Goal: Task Accomplishment & Management: Use online tool/utility

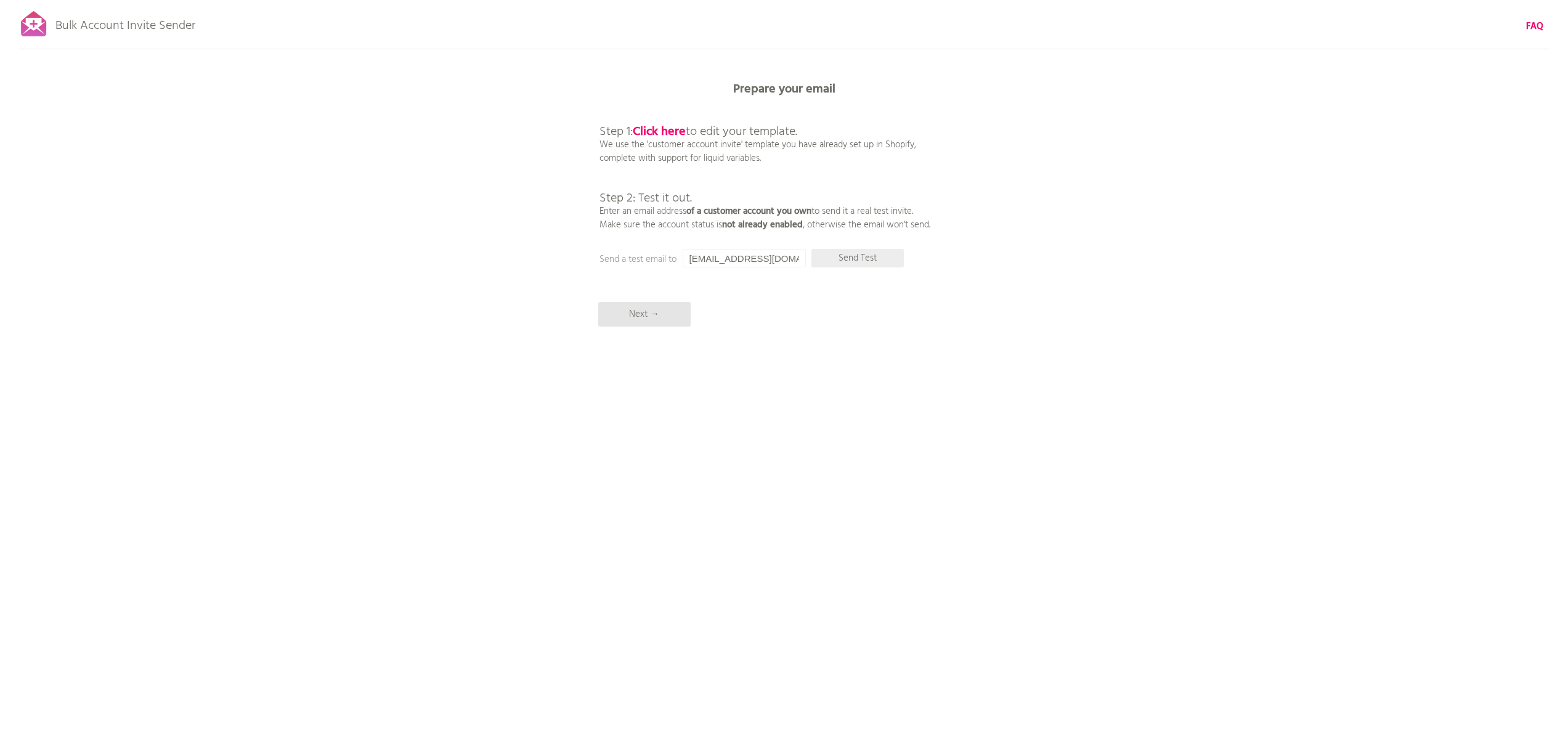
click at [868, 260] on p "Send Test" at bounding box center [857, 258] width 92 height 18
click at [740, 255] on input "[EMAIL_ADDRESS][DOMAIN_NAME]" at bounding box center [745, 258] width 124 height 18
click at [857, 255] on p "Send Test" at bounding box center [857, 258] width 92 height 18
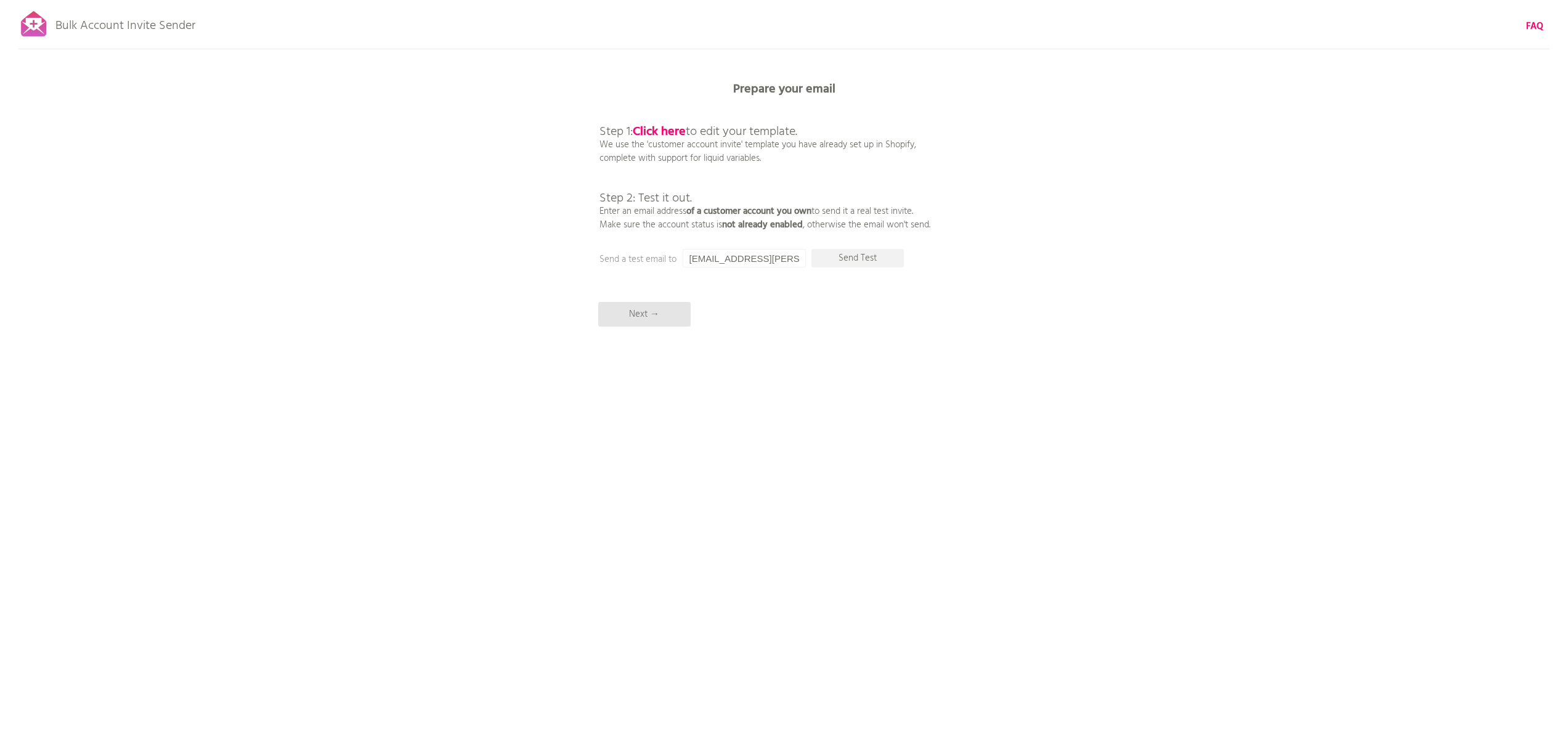
click at [717, 252] on input "[EMAIL_ADDRESS][PERSON_NAME][DOMAIN_NAME]" at bounding box center [745, 258] width 124 height 18
type input "[EMAIL_ADDRESS][DOMAIN_NAME]"
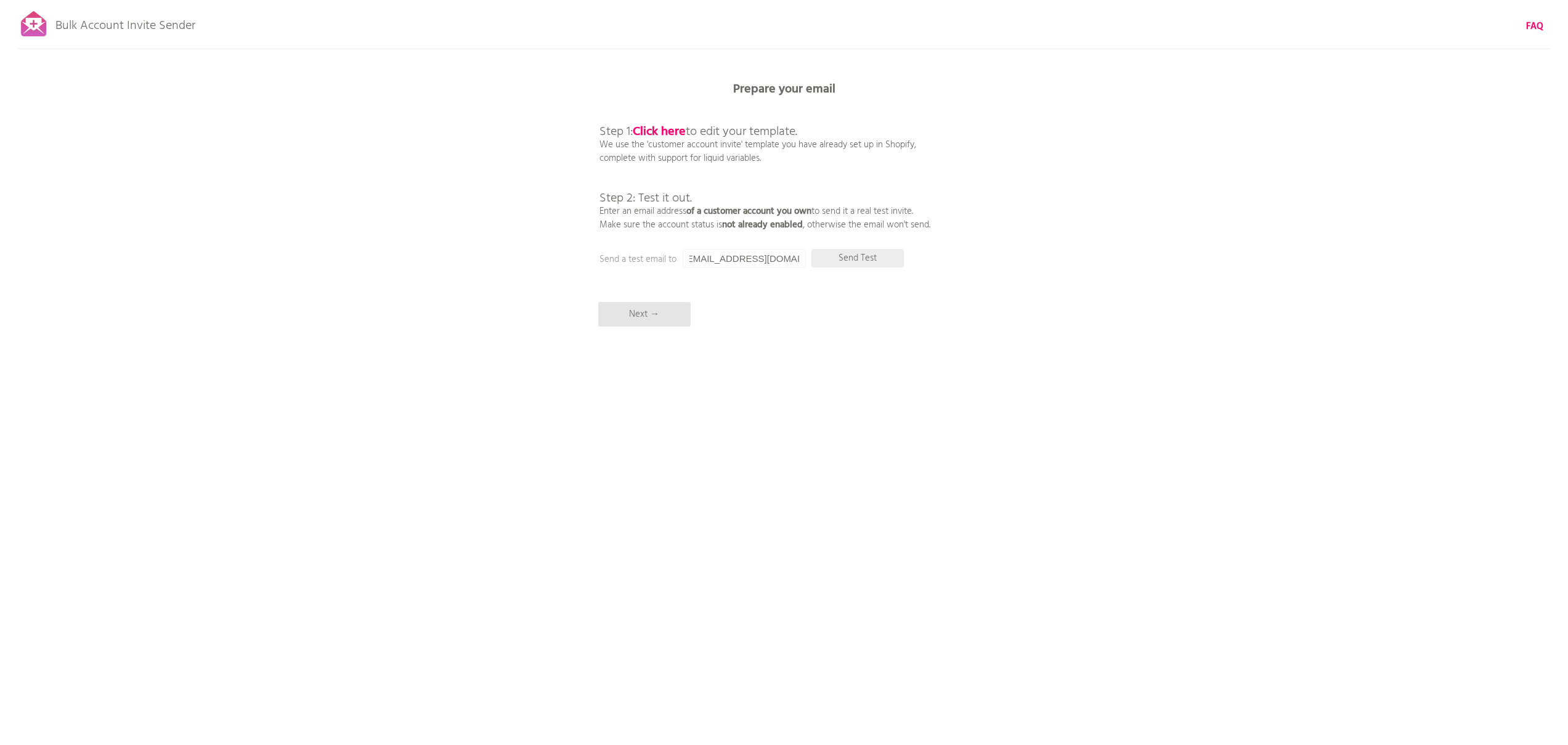
click at [867, 254] on p "Send Test" at bounding box center [857, 258] width 92 height 18
